Goal: Find specific page/section: Find specific page/section

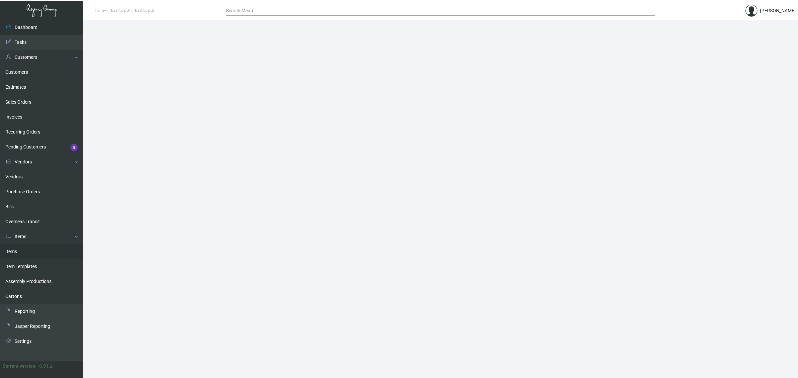
click at [37, 254] on link "Items" at bounding box center [41, 251] width 83 height 15
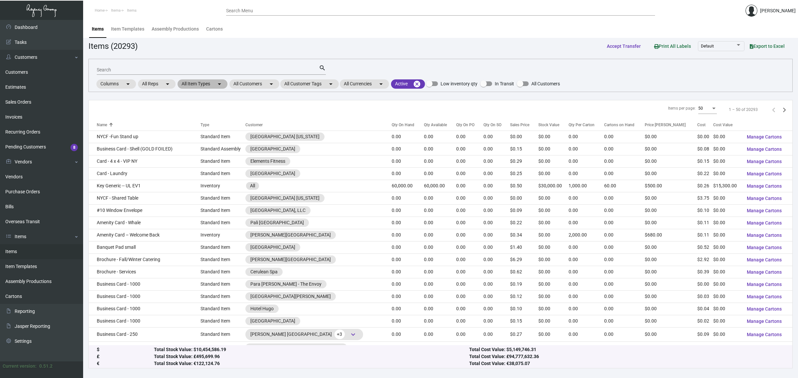
click at [217, 84] on mat-icon "arrow_drop_down" at bounding box center [219, 84] width 8 height 8
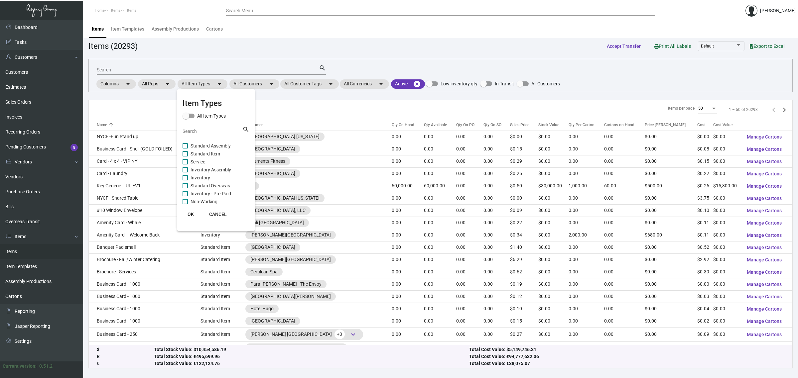
click at [210, 127] on div "Search" at bounding box center [213, 131] width 60 height 10
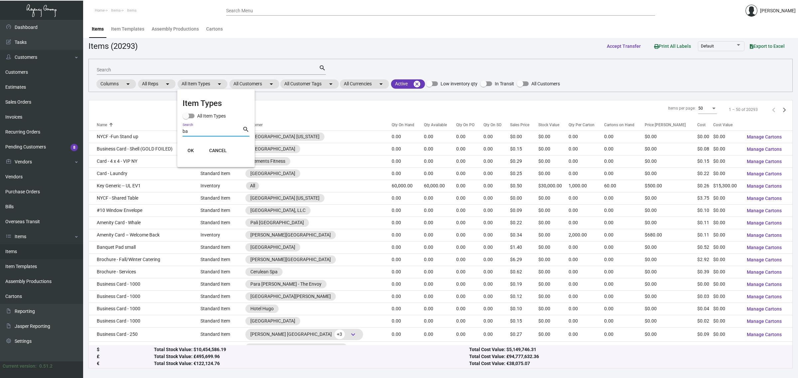
type input "b"
click at [243, 82] on div at bounding box center [399, 189] width 798 height 378
click at [243, 82] on mat-chip "All Customers arrow_drop_down" at bounding box center [254, 83] width 50 height 9
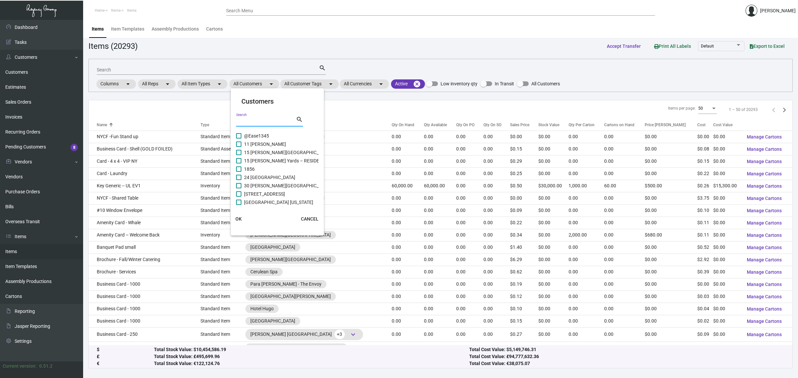
click at [253, 122] on input "Search" at bounding box center [266, 121] width 60 height 5
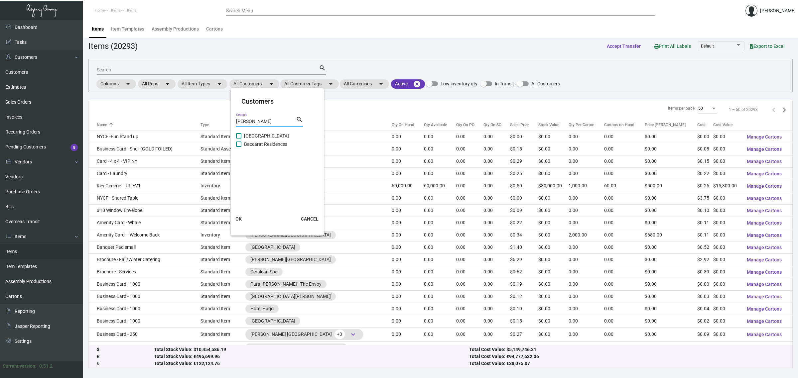
type input "[PERSON_NAME]"
click at [274, 134] on span "[GEOGRAPHIC_DATA]" at bounding box center [266, 136] width 45 height 8
click at [239, 139] on input "[GEOGRAPHIC_DATA]" at bounding box center [238, 139] width 0 height 0
checkbox input "true"
click at [240, 219] on span "OK" at bounding box center [238, 218] width 6 height 5
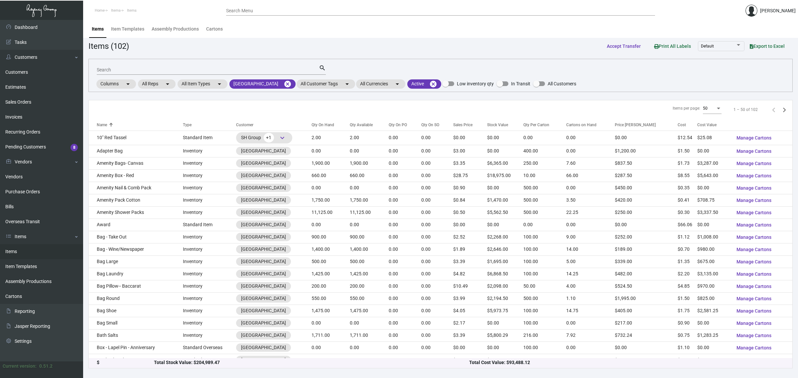
click at [223, 68] on input "Search" at bounding box center [208, 69] width 222 height 5
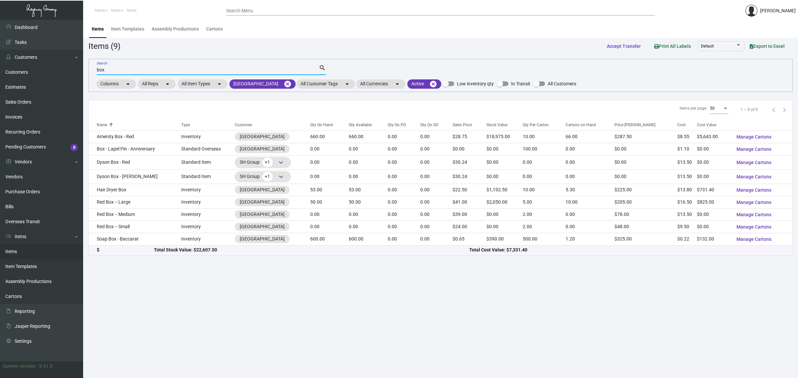
type input "box"
click at [405, 45] on div "Items (9) Accept Transfer Print All Labels Default Export to Excel" at bounding box center [440, 46] width 704 height 12
click at [562, 300] on main "Items Item Templates Assembly Productions Cartons Items (9) Accept Transfer Pri…" at bounding box center [440, 199] width 715 height 358
click at [429, 298] on main "Items Item Templates Assembly Productions Cartons Items (9) Accept Transfer Pri…" at bounding box center [440, 199] width 715 height 358
